Goal: Find specific page/section: Find specific page/section

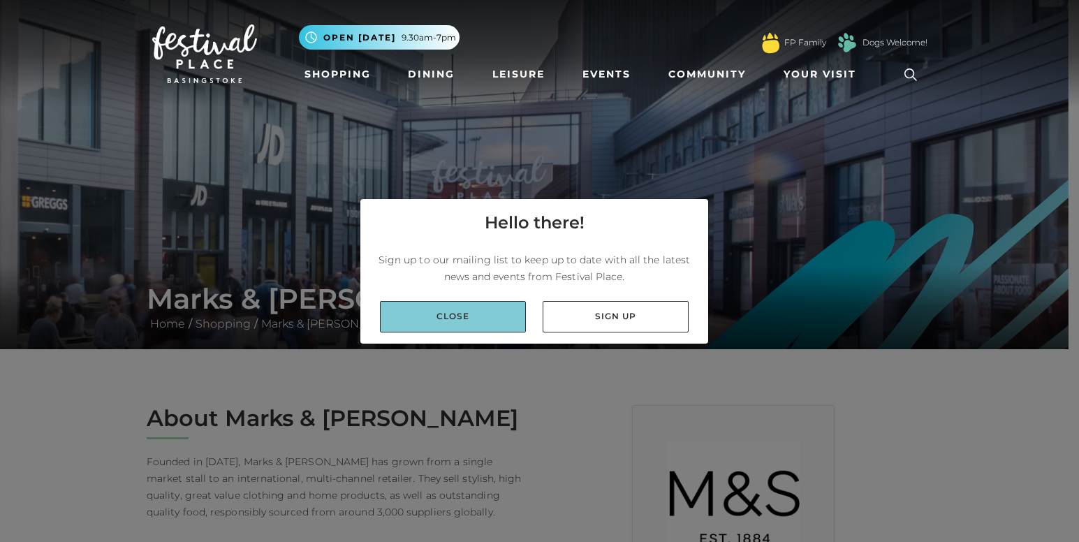
click at [483, 316] on link "Close" at bounding box center [453, 316] width 146 height 31
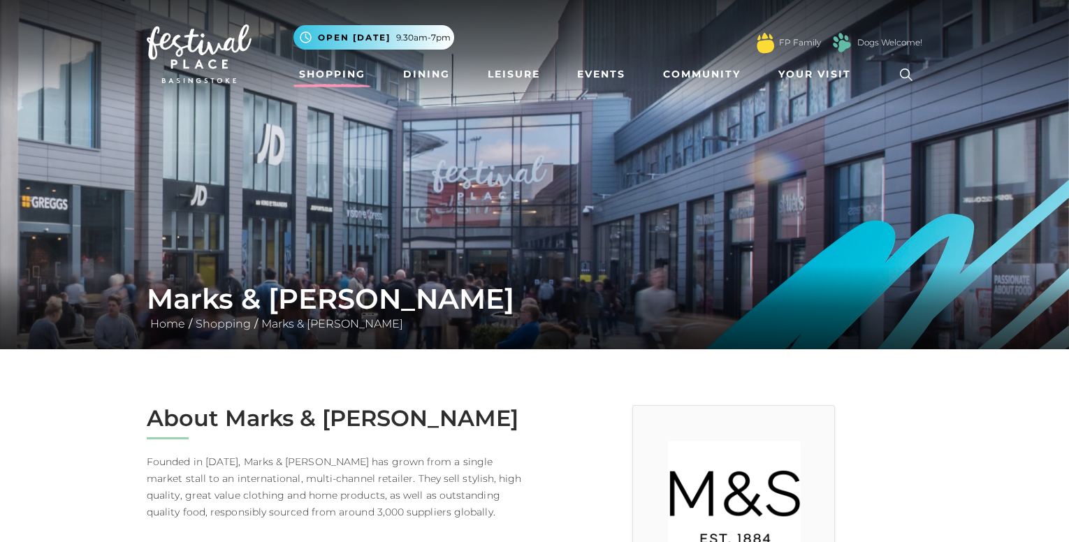
click at [340, 73] on link "Shopping" at bounding box center [332, 74] width 78 height 26
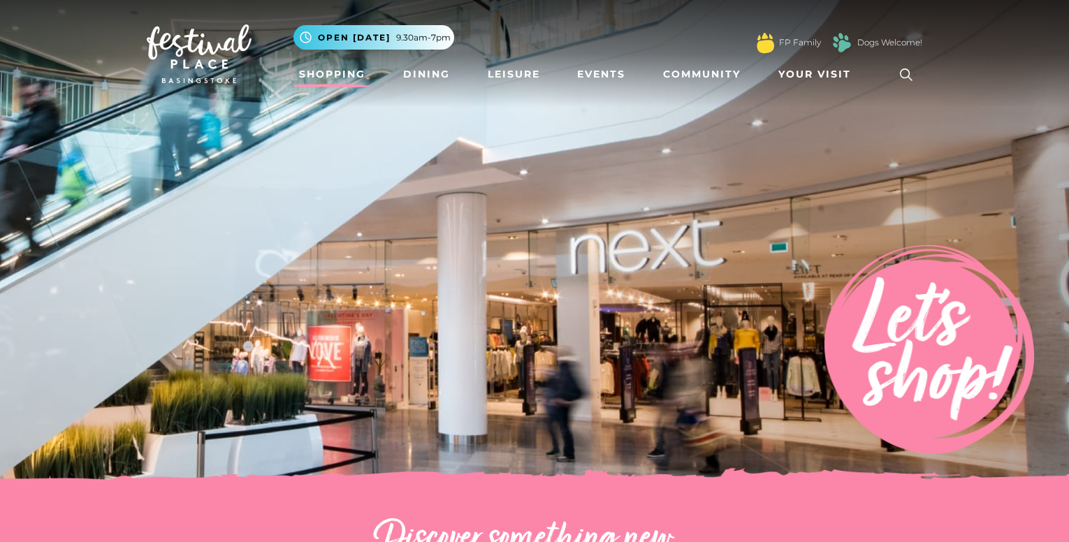
click at [881, 355] on img at bounding box center [929, 349] width 210 height 210
click at [807, 75] on span "Your Visit" at bounding box center [814, 74] width 73 height 15
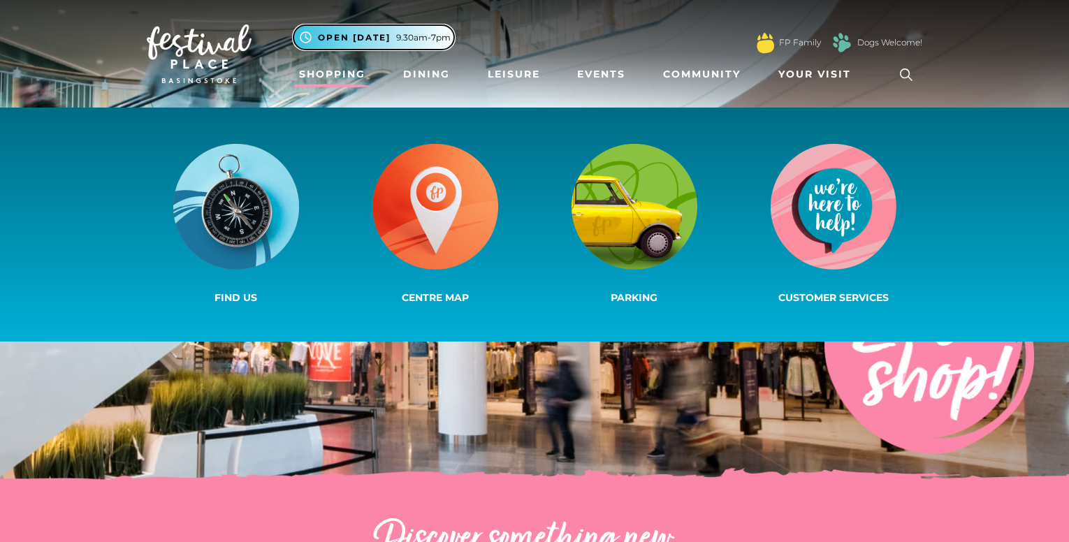
click at [372, 35] on span "Open [DATE]" at bounding box center [354, 37] width 73 height 13
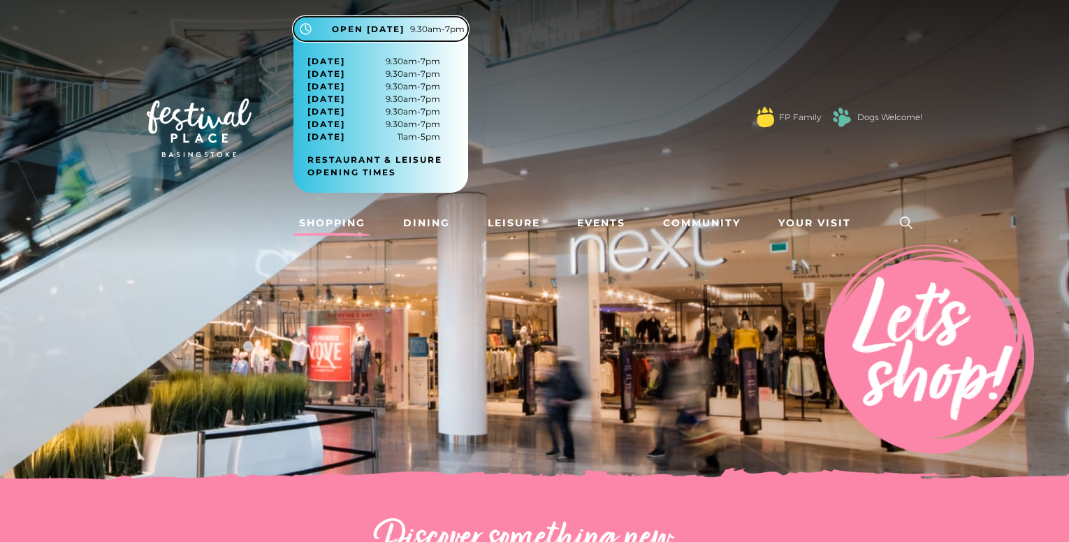
click at [372, 35] on span "Open [DATE]" at bounding box center [368, 29] width 73 height 13
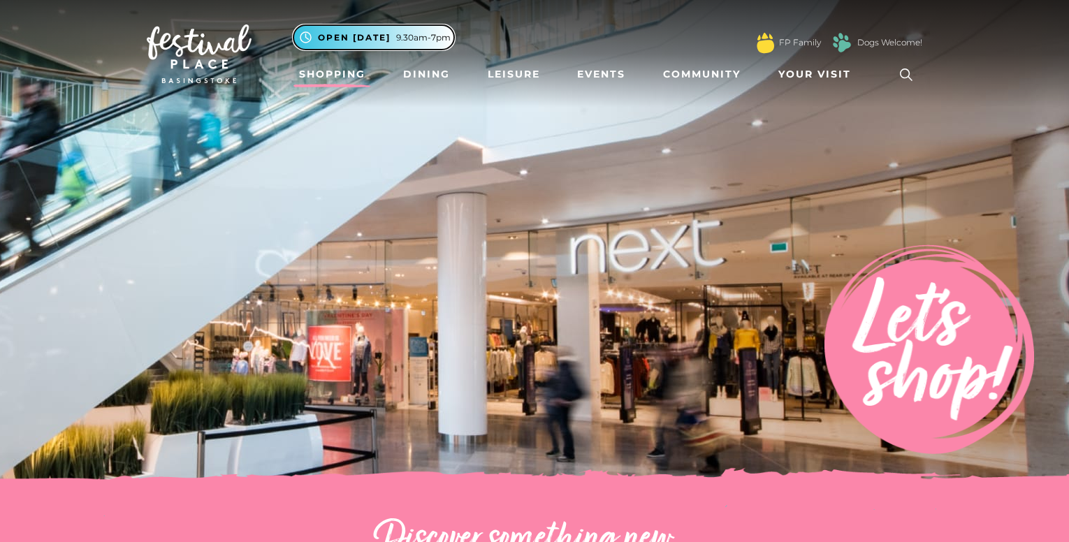
scroll to position [474, 0]
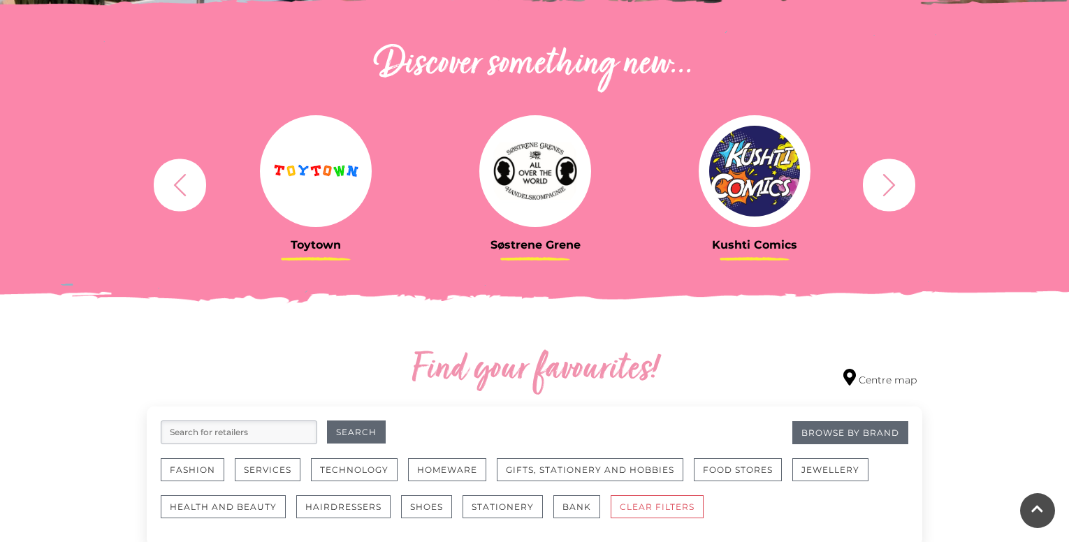
drag, startPoint x: 595, startPoint y: 443, endPoint x: 931, endPoint y: 239, distance: 393.0
click at [931, 239] on div "Rituals Toytown Søstrene Grene Kushti Comics Fig & Fox MINISO" at bounding box center [534, 184] width 796 height 172
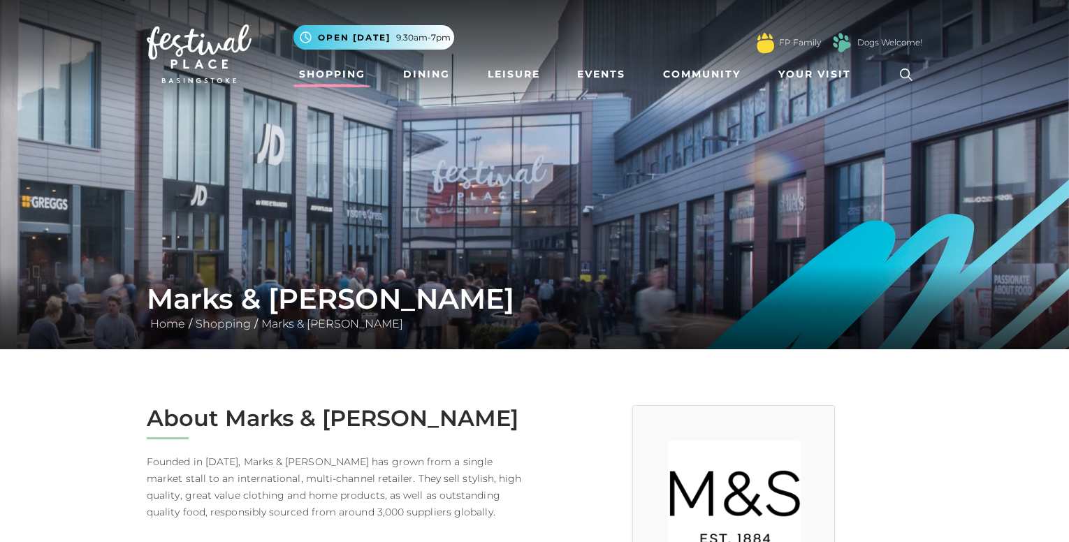
click at [353, 77] on link "Shopping" at bounding box center [332, 74] width 78 height 26
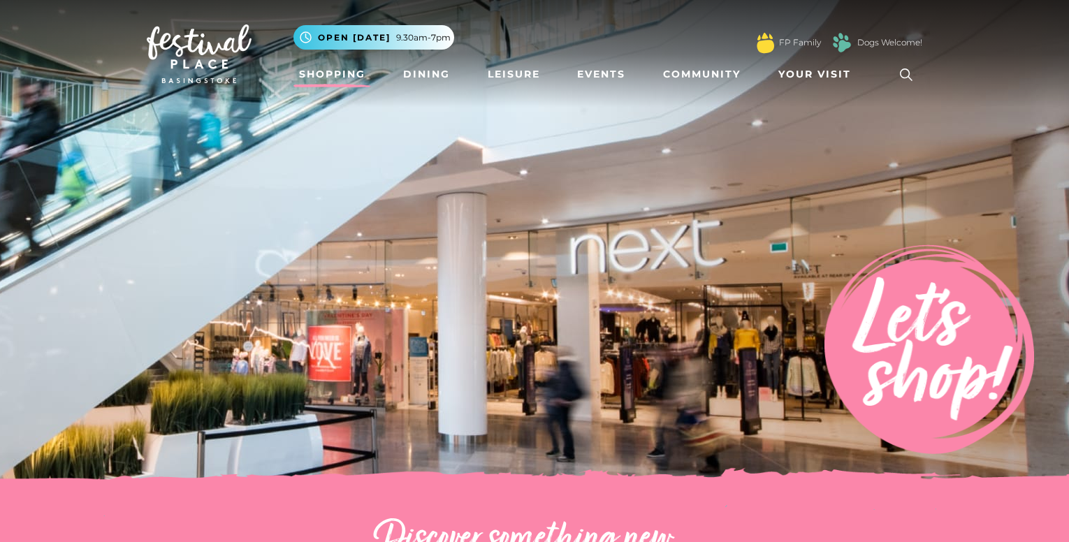
scroll to position [474, 0]
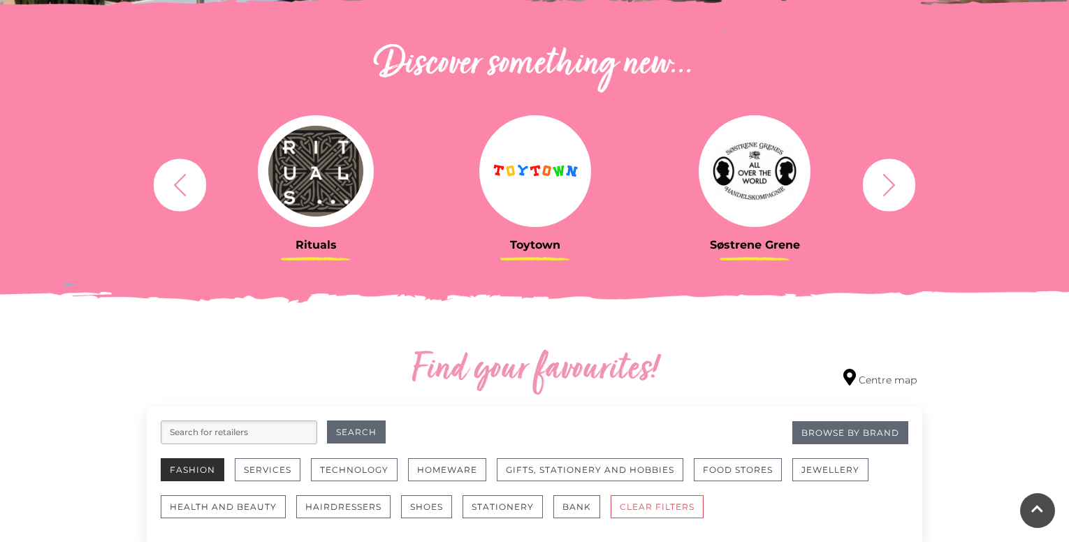
drag, startPoint x: 1071, startPoint y: 406, endPoint x: 199, endPoint y: 471, distance: 874.7
click at [199, 471] on button "Fashion" at bounding box center [193, 469] width 64 height 23
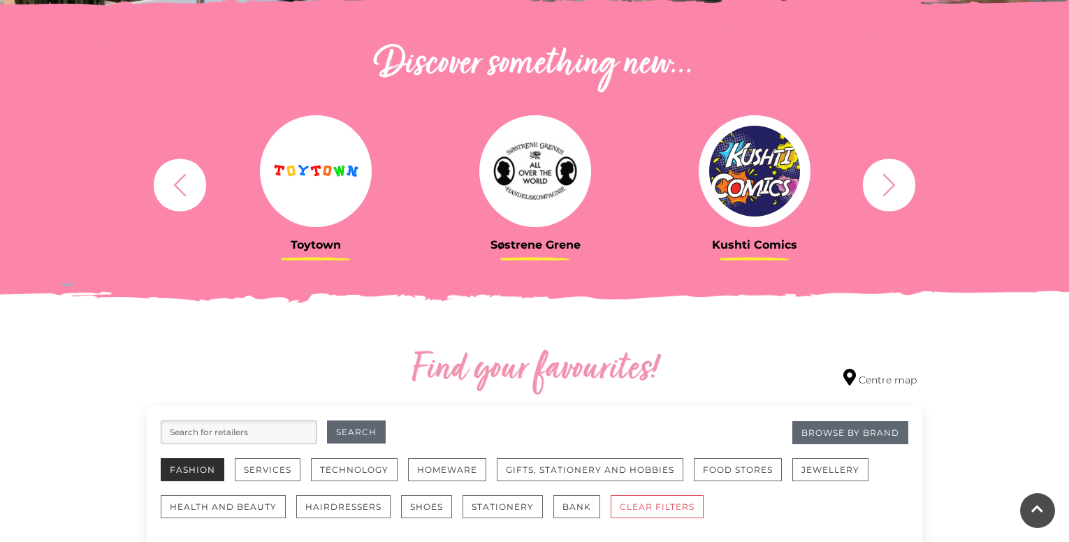
click at [199, 471] on button "Fashion" at bounding box center [193, 469] width 64 height 23
